Goal: Information Seeking & Learning: Find contact information

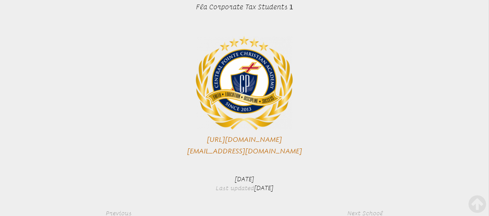
scroll to position [604, 0]
click at [282, 136] on link "[URL][DOMAIN_NAME]" at bounding box center [244, 140] width 75 height 8
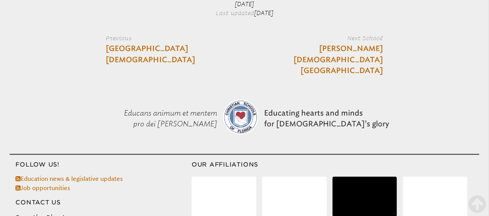
scroll to position [784, 0]
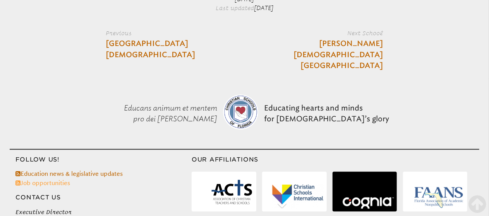
click at [55, 180] on link "Job opportunities" at bounding box center [42, 183] width 55 height 7
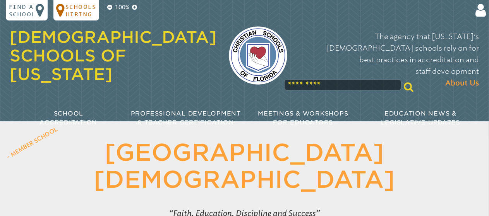
click at [81, 7] on p "Schools Hiring" at bounding box center [80, 10] width 31 height 15
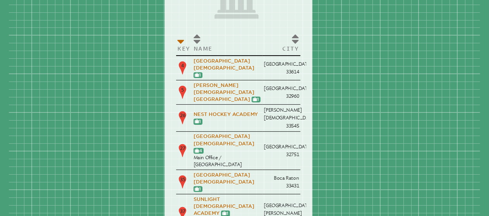
scroll to position [46, 0]
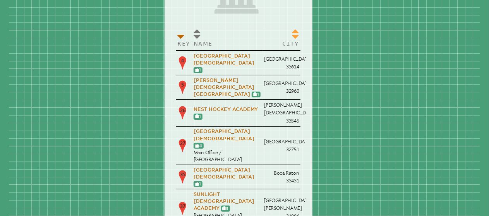
click at [297, 31] on th "City" at bounding box center [281, 38] width 38 height 25
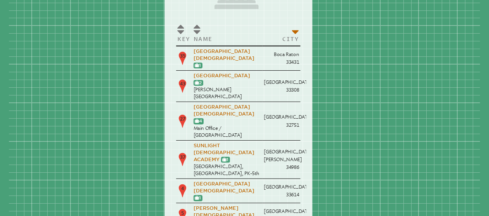
scroll to position [36, 0]
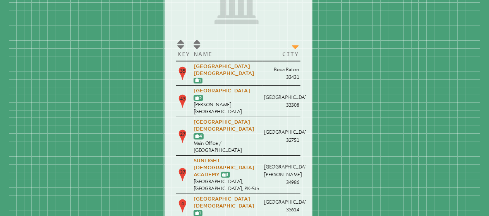
click at [295, 48] on th "City" at bounding box center [281, 48] width 38 height 25
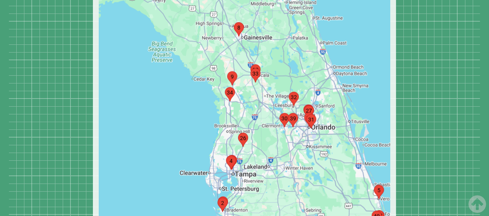
scroll to position [712, 0]
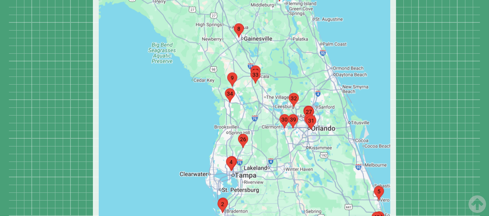
click at [321, 110] on div at bounding box center [244, 164] width 291 height 1069
